Goal: Find specific page/section: Find specific page/section

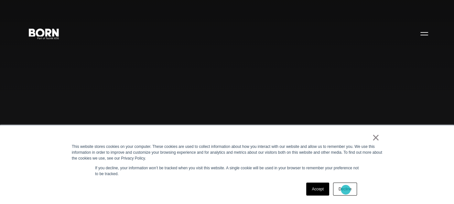
click at [346, 189] on link "Decline" at bounding box center [345, 188] width 24 height 13
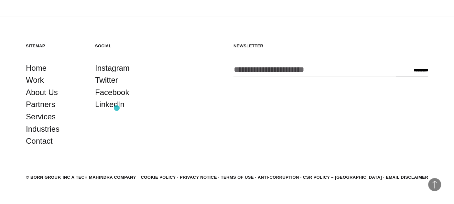
scroll to position [1562, 0]
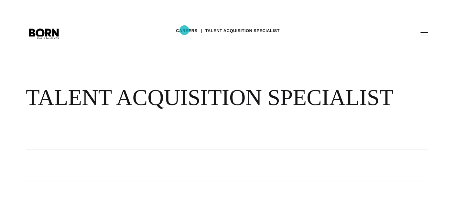
click at [184, 30] on link "Careers" at bounding box center [186, 31] width 21 height 10
click at [430, 40] on div "Careers TALENT ACQUISITION SPECIALIST TALENT ACQUISITION SPECIALIST" at bounding box center [227, 75] width 454 height 150
click at [427, 33] on button "Primary Menu" at bounding box center [425, 34] width 16 height 14
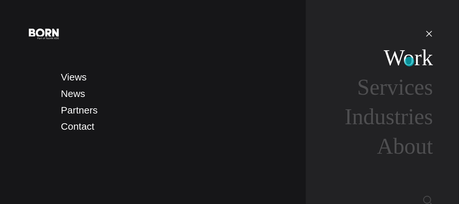
click at [409, 61] on link "Work" at bounding box center [408, 57] width 49 height 25
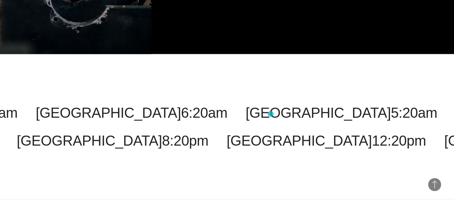
scroll to position [1952, 0]
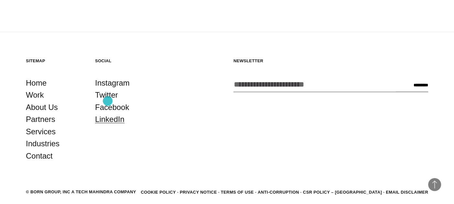
click at [108, 113] on link "LinkedIn" at bounding box center [109, 119] width 29 height 12
